Goal: Task Accomplishment & Management: Use online tool/utility

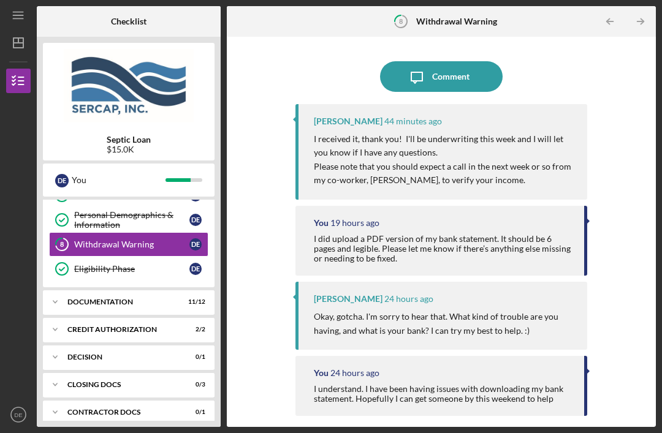
scroll to position [163, 0]
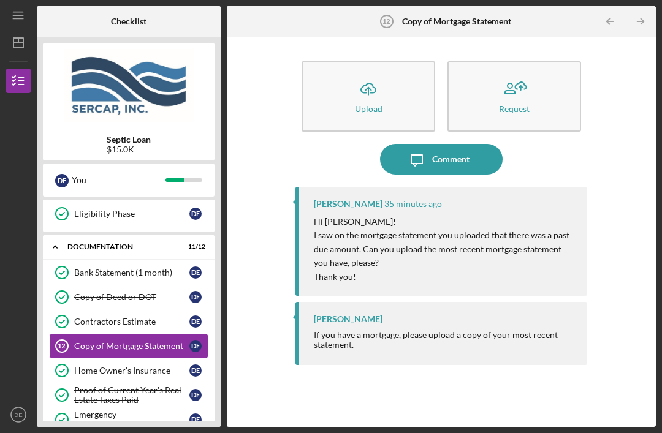
scroll to position [225, 0]
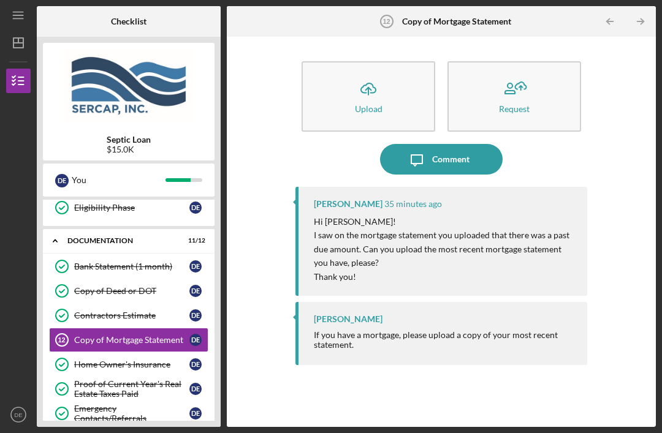
click at [386, 375] on div "Lois Miller 35 minutes ago Hi Diane! I saw on the mortgage statement you upload…" at bounding box center [441, 298] width 292 height 222
click at [372, 74] on icon "Icon/Upload" at bounding box center [368, 89] width 31 height 31
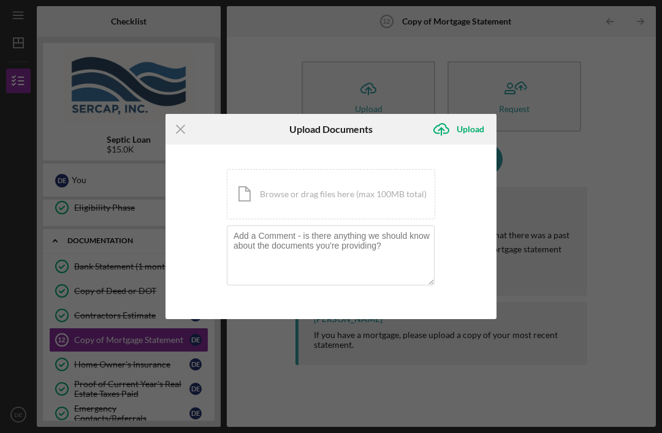
click at [334, 202] on div "Icon/Document Browse or drag files here (max 100MB total) Tap to choose files o…" at bounding box center [331, 194] width 208 height 50
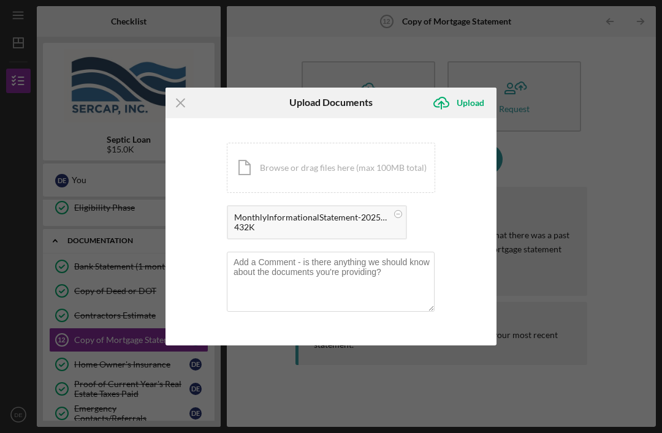
click at [466, 106] on div "Upload" at bounding box center [470, 103] width 28 height 25
